Goal: Find contact information: Find contact information

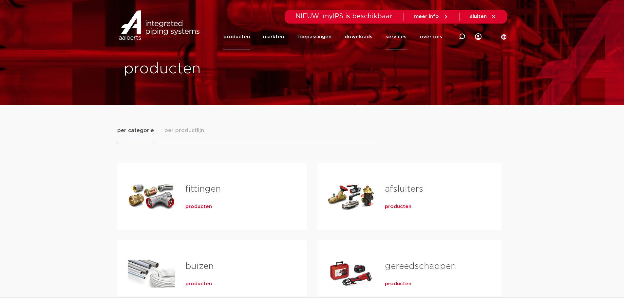
click at [397, 38] on link "services" at bounding box center [396, 36] width 21 height 25
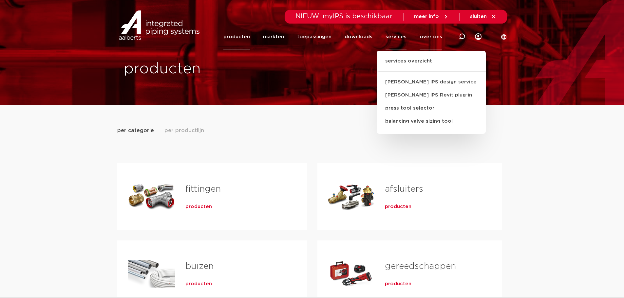
click at [429, 37] on link "over ons" at bounding box center [431, 36] width 23 height 25
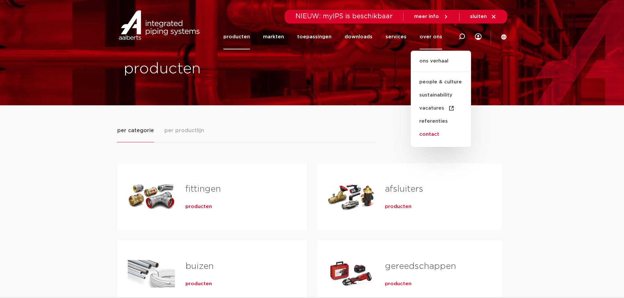
click at [430, 137] on link "contact" at bounding box center [441, 134] width 60 height 13
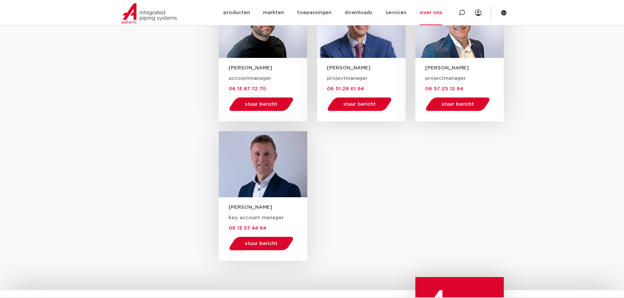
scroll to position [917, 0]
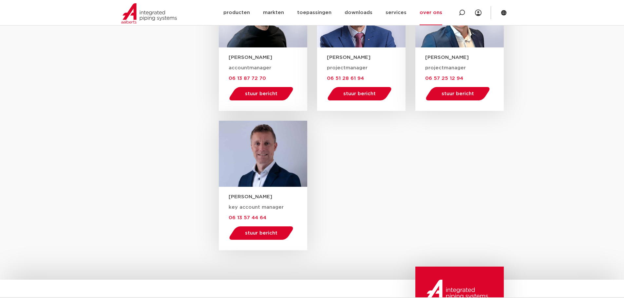
drag, startPoint x: 275, startPoint y: 158, endPoint x: 251, endPoint y: 161, distance: 23.5
click at [251, 161] on div at bounding box center [263, 154] width 88 height 67
drag, startPoint x: 251, startPoint y: 161, endPoint x: 254, endPoint y: 175, distance: 14.0
click at [250, 176] on div at bounding box center [263, 154] width 88 height 67
click at [271, 176] on div at bounding box center [263, 154] width 88 height 67
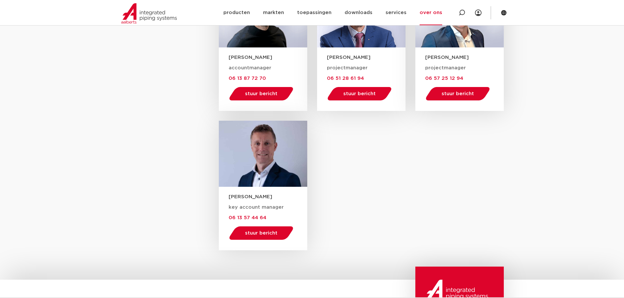
drag, startPoint x: 274, startPoint y: 169, endPoint x: 179, endPoint y: 163, distance: 95.2
click at [228, 157] on div at bounding box center [263, 154] width 88 height 67
click at [257, 160] on div at bounding box center [263, 154] width 88 height 67
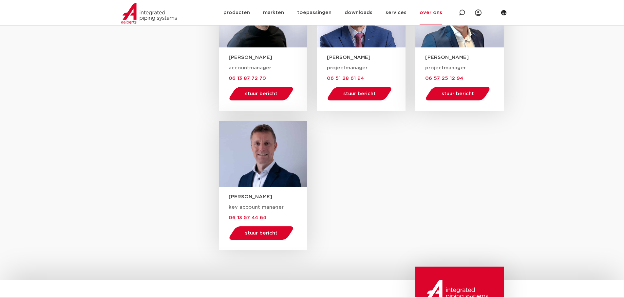
drag, startPoint x: 257, startPoint y: 160, endPoint x: 251, endPoint y: 161, distance: 6.4
click at [251, 161] on div at bounding box center [263, 154] width 88 height 67
click at [251, 162] on div at bounding box center [263, 154] width 88 height 67
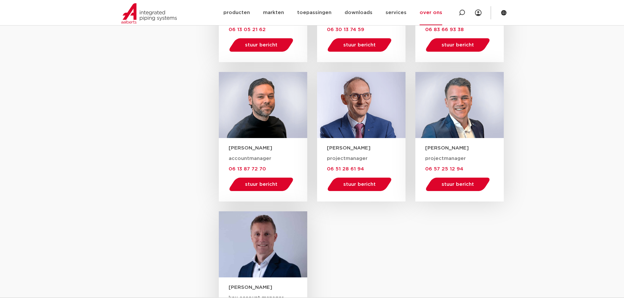
scroll to position [819, 0]
